Goal: Check status: Check status

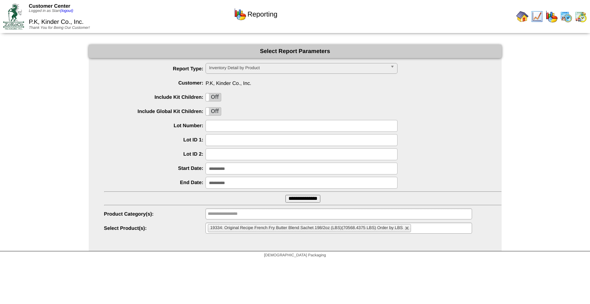
click at [566, 19] on img at bounding box center [566, 16] width 12 height 12
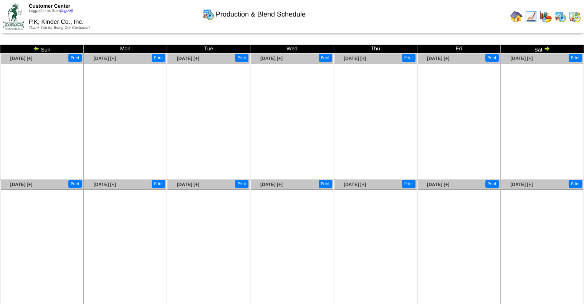
click at [37, 46] on img at bounding box center [36, 48] width 6 height 6
click at [37, 47] on img at bounding box center [36, 48] width 6 height 6
click at [36, 46] on img at bounding box center [36, 48] width 6 height 6
